Goal: Task Accomplishment & Management: Use online tool/utility

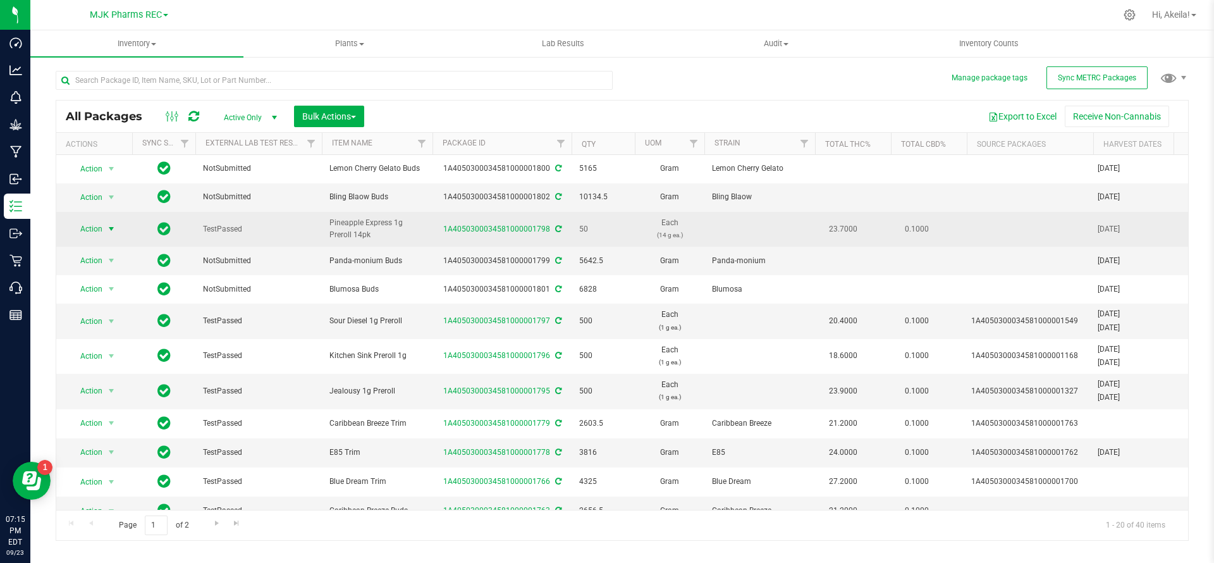
click at [107, 231] on span "select" at bounding box center [111, 229] width 10 height 10
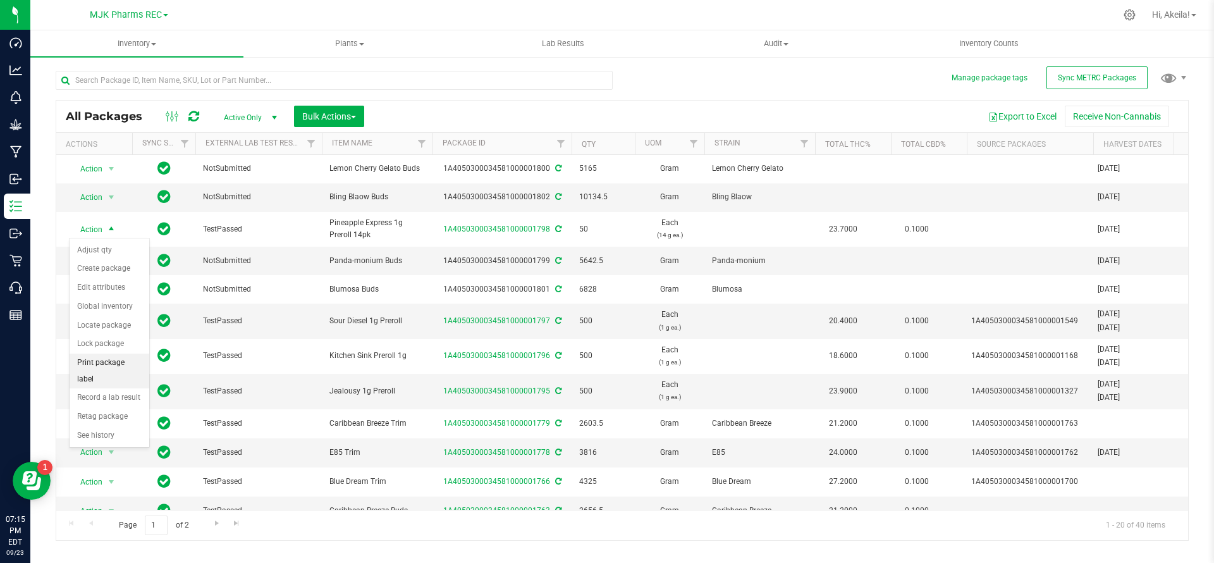
click at [125, 363] on li "Print package label" at bounding box center [110, 370] width 80 height 35
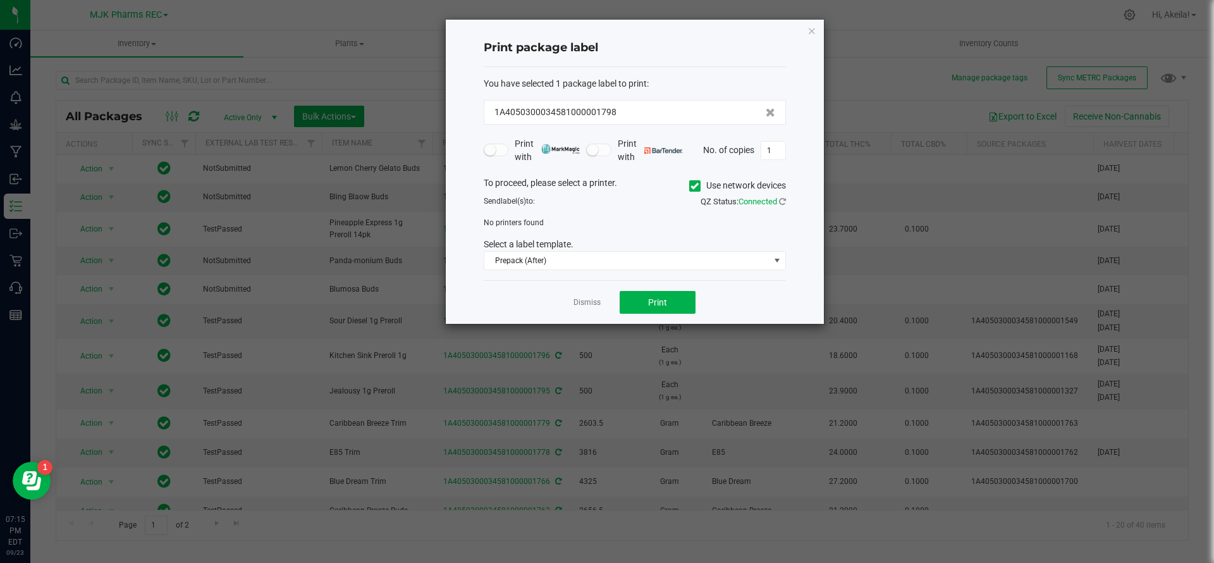
click at [694, 194] on span "Use network devices" at bounding box center [737, 185] width 97 height 19
click at [692, 191] on span at bounding box center [694, 185] width 11 height 11
click at [0, 0] on input "Use network devices" at bounding box center [0, 0] width 0 height 0
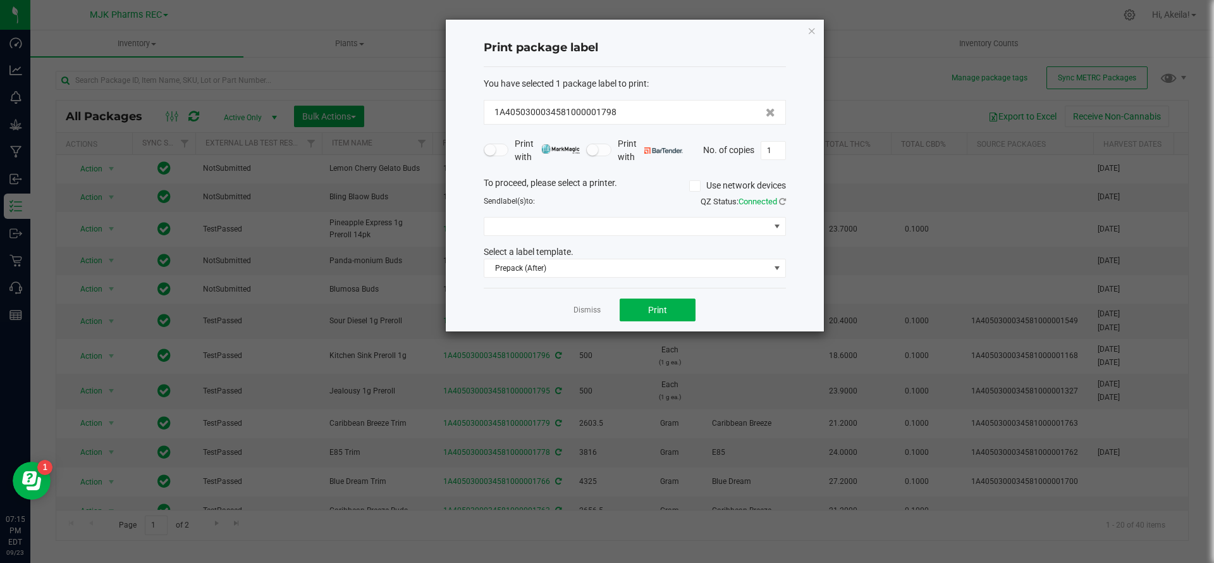
click at [661, 285] on div "You have selected 1 package label to print : 1A4050300034581000001798 Print wit…" at bounding box center [635, 177] width 302 height 221
click at [660, 276] on span "Prepack (After)" at bounding box center [626, 268] width 285 height 18
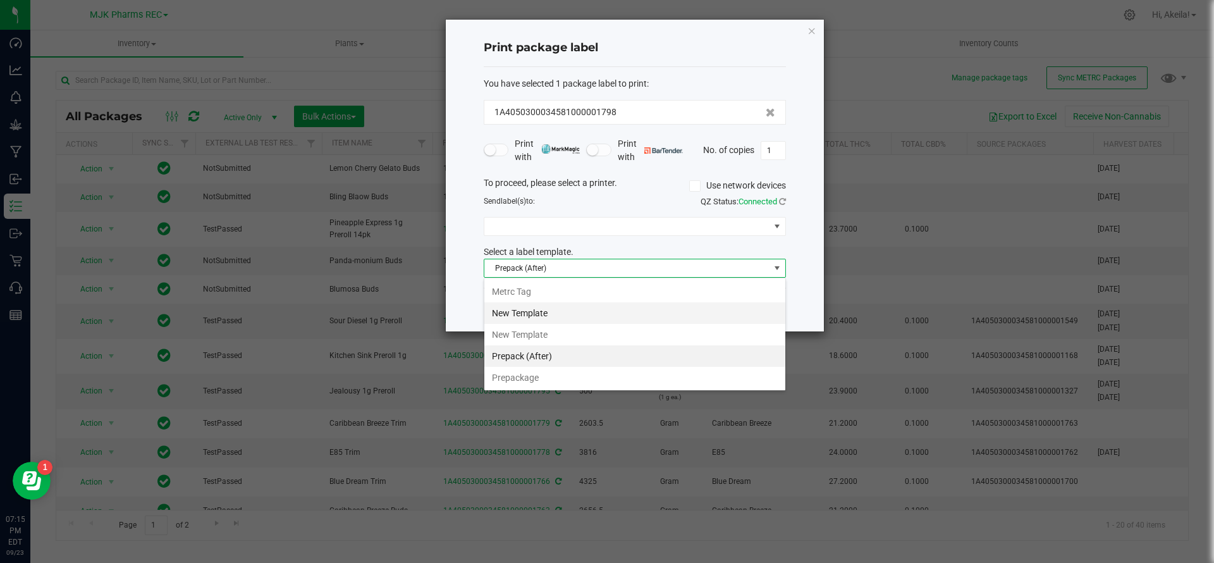
scroll to position [19, 302]
click at [569, 295] on li "Metrc Tag" at bounding box center [634, 291] width 301 height 21
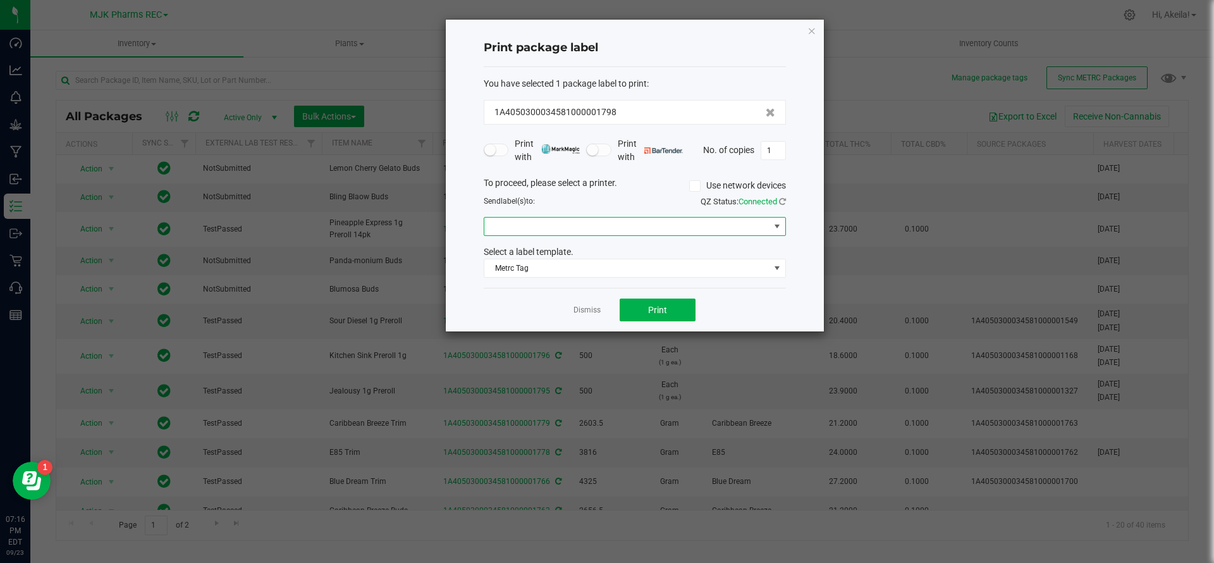
click at [708, 232] on span at bounding box center [626, 227] width 285 height 18
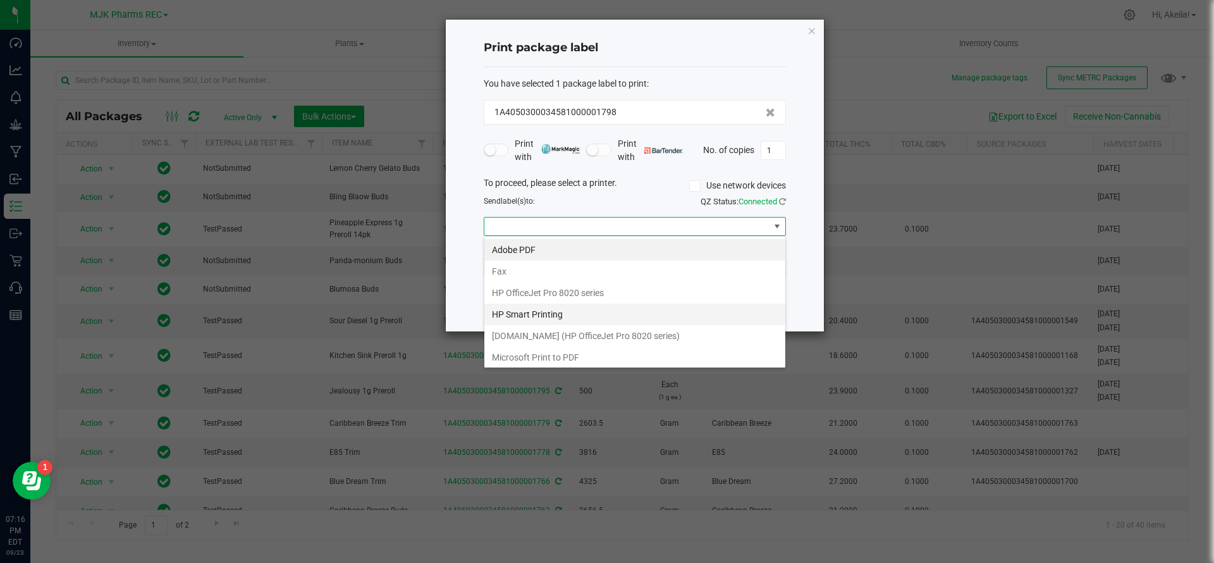
scroll to position [132, 0]
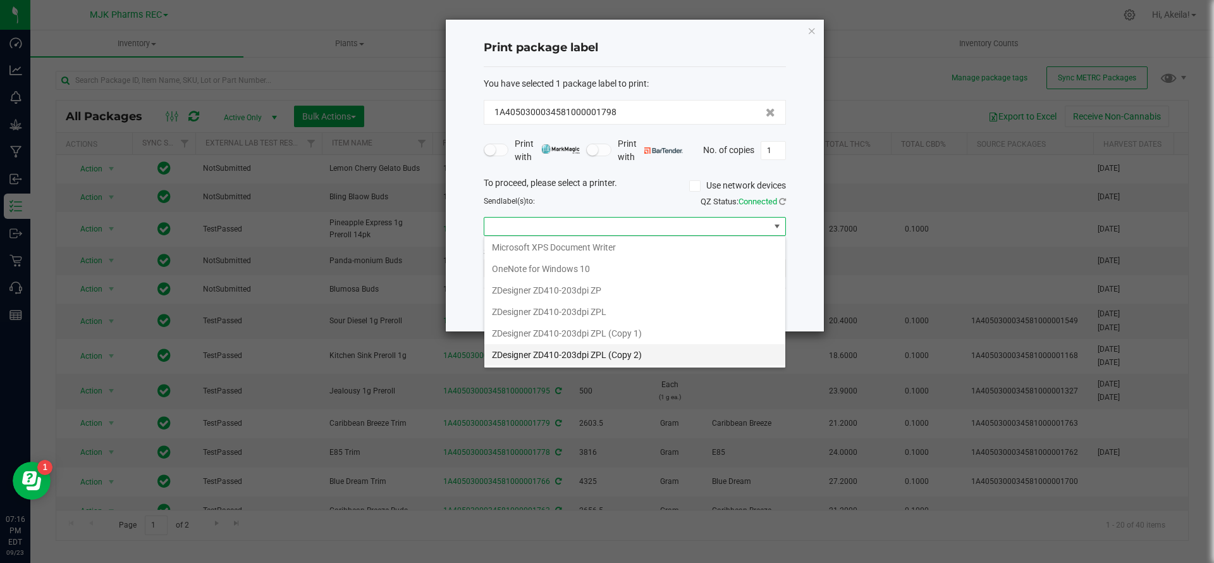
click at [638, 353] on 2\) "ZDesigner ZD410-203dpi ZPL (Copy 2)" at bounding box center [634, 354] width 301 height 21
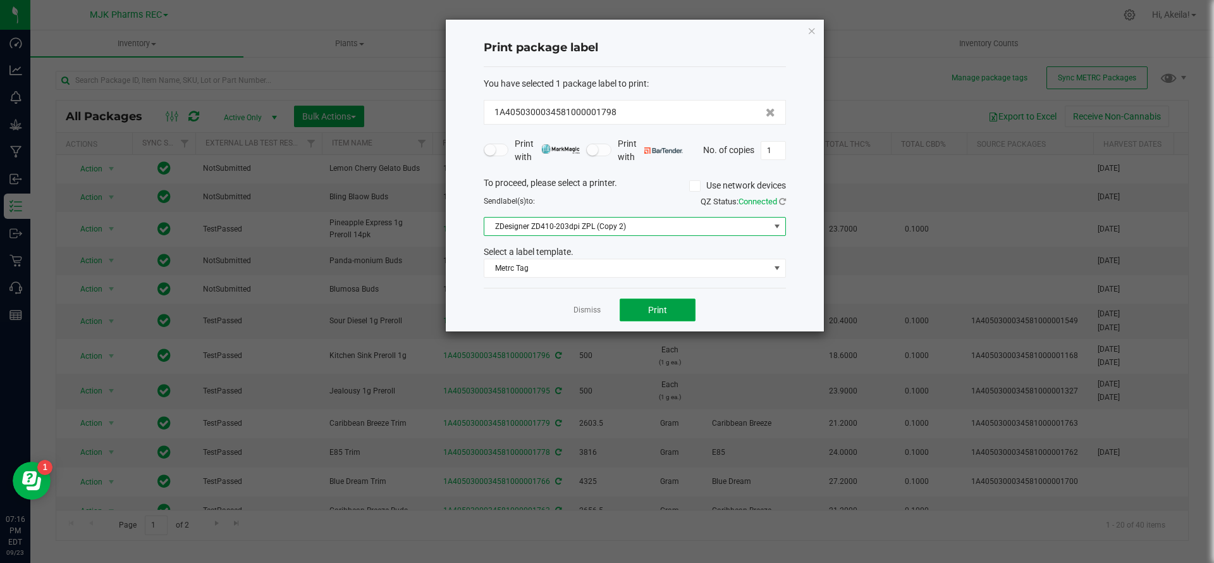
click at [668, 306] on button "Print" at bounding box center [658, 309] width 76 height 23
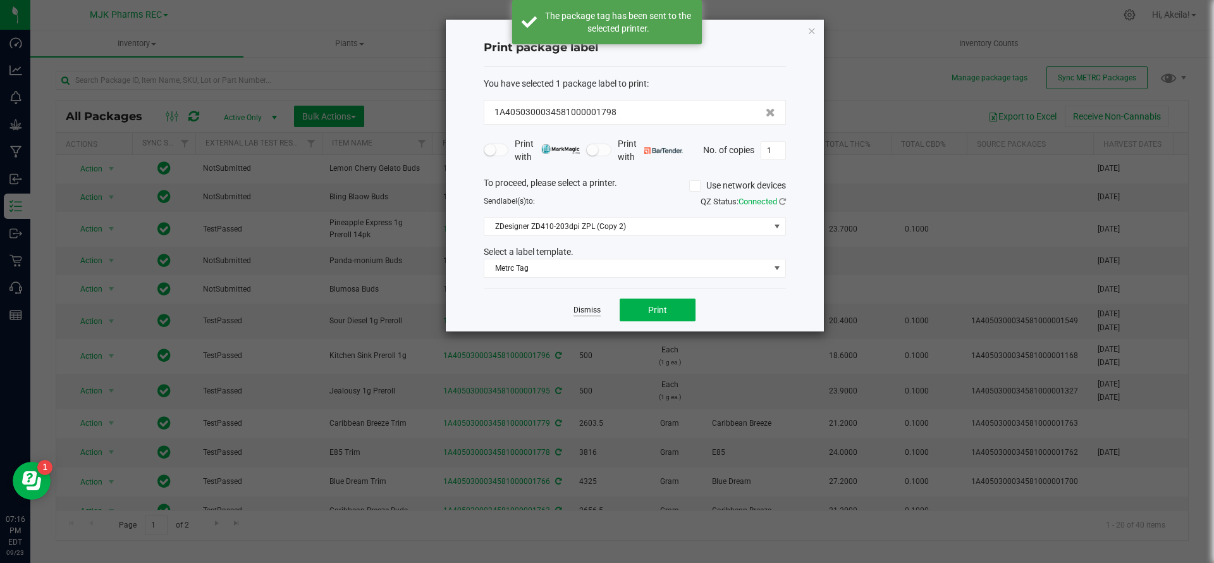
click at [594, 311] on link "Dismiss" at bounding box center [587, 310] width 27 height 11
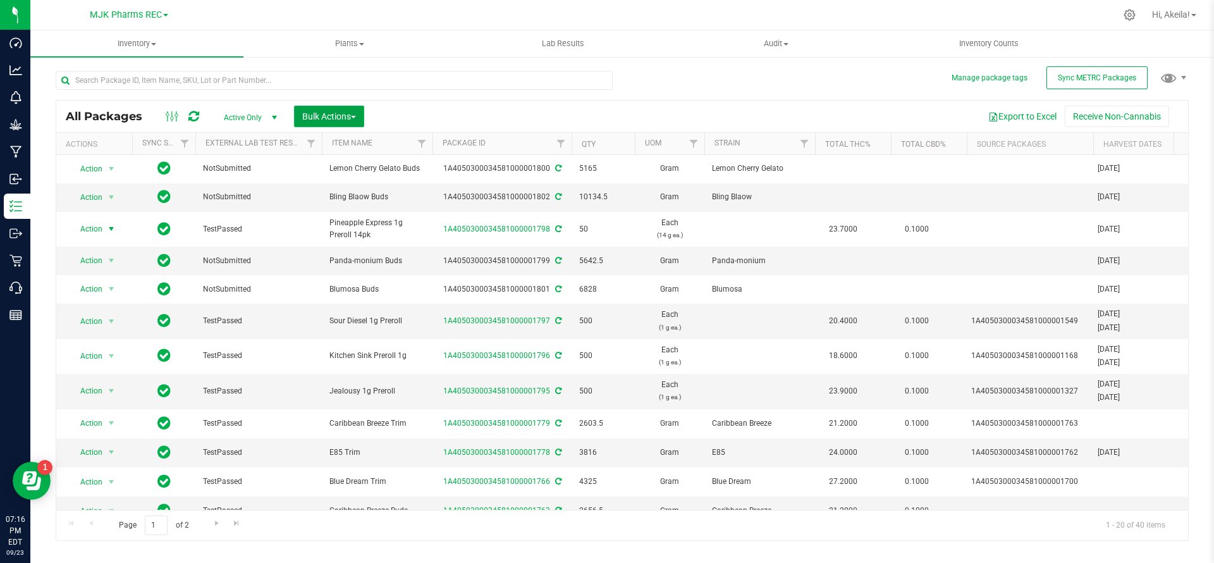
click at [333, 116] on span "Bulk Actions" at bounding box center [329, 116] width 54 height 10
click at [365, 263] on span "Print package labels" at bounding box center [340, 261] width 76 height 10
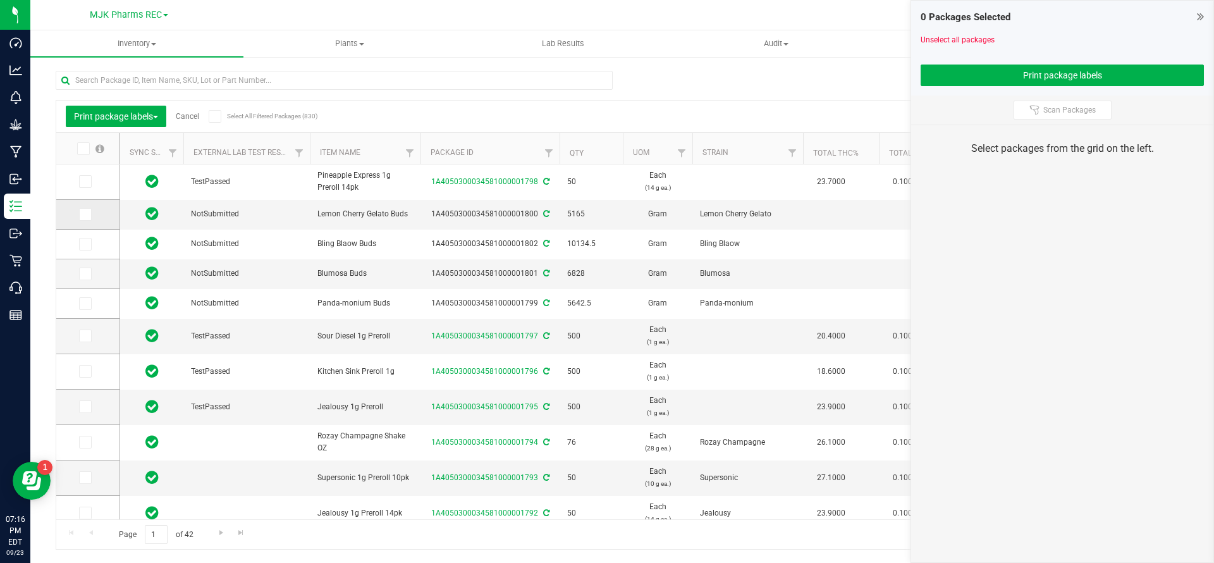
click at [92, 212] on label at bounding box center [88, 214] width 18 height 13
click at [0, 0] on input "checkbox" at bounding box center [0, 0] width 0 height 0
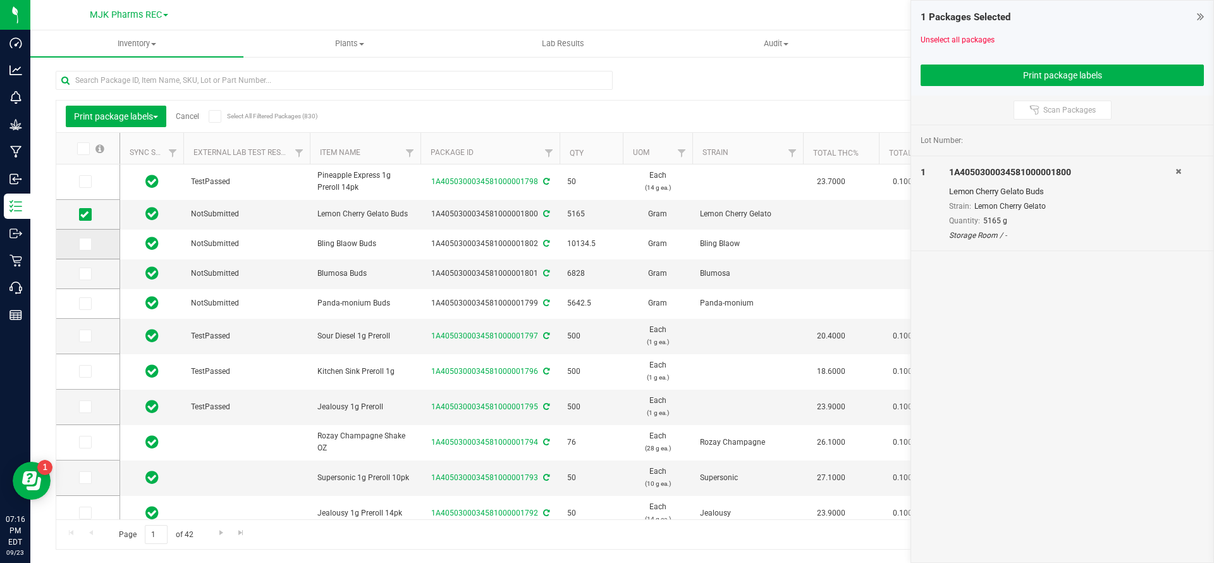
click at [85, 250] on td at bounding box center [87, 245] width 63 height 30
click at [86, 249] on span at bounding box center [85, 244] width 13 height 13
click at [0, 0] on input "checkbox" at bounding box center [0, 0] width 0 height 0
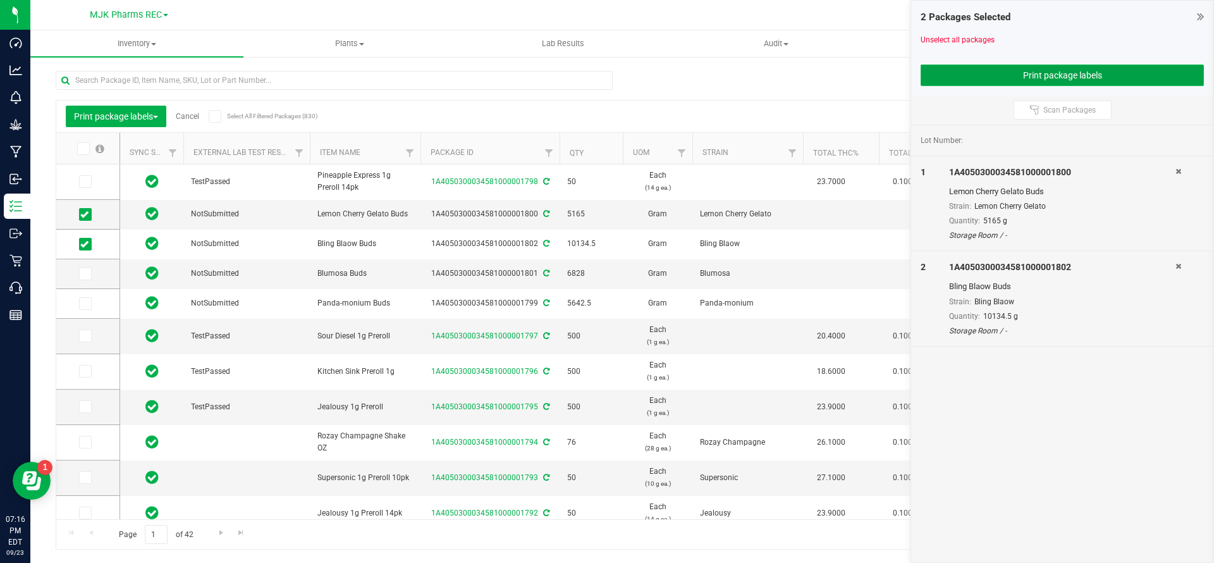
click at [1006, 68] on button "Print package labels" at bounding box center [1062, 74] width 283 height 21
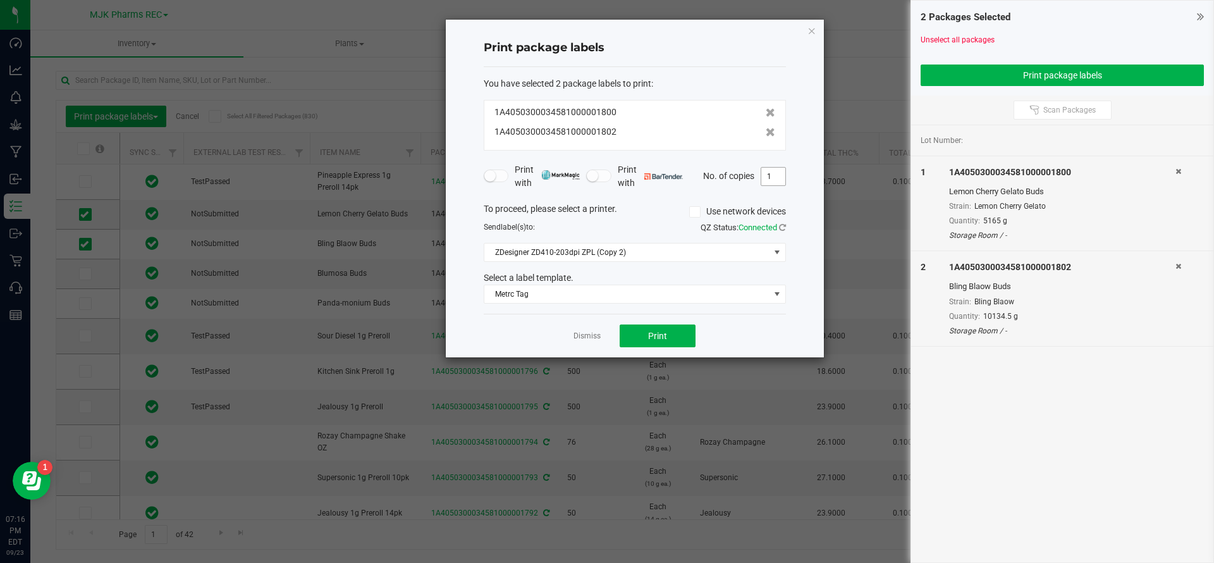
click at [768, 176] on input "1" at bounding box center [773, 177] width 24 height 18
type input "4"
click at [671, 340] on button "Print" at bounding box center [658, 335] width 76 height 23
